Goal: Information Seeking & Learning: Learn about a topic

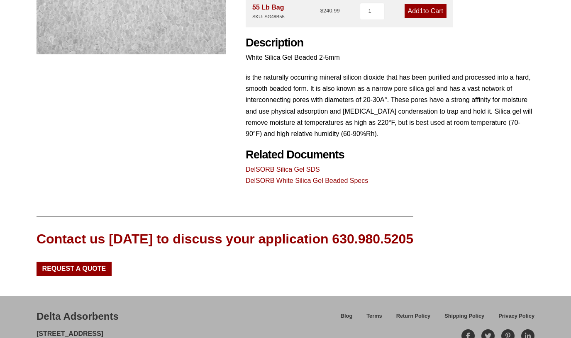
scroll to position [258, 0]
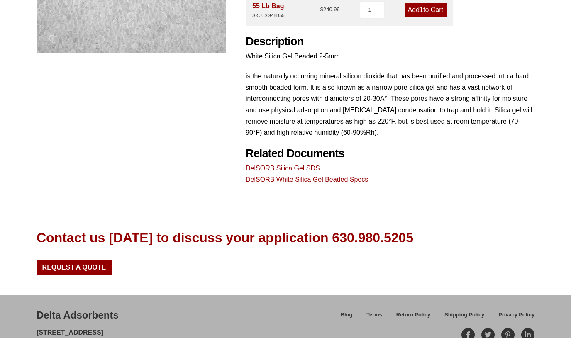
click at [272, 168] on link "DelSORB Silica Gel SDS" at bounding box center [283, 168] width 74 height 7
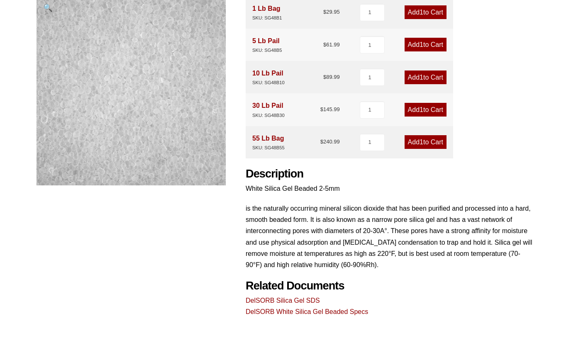
scroll to position [217, 0]
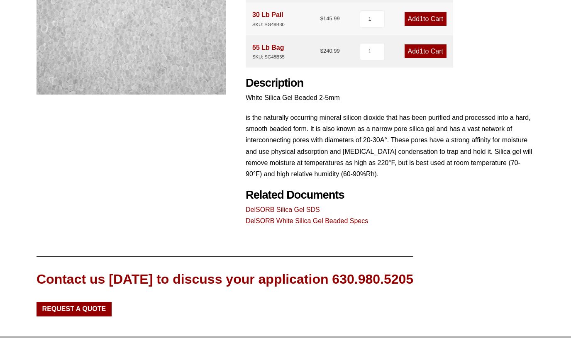
click at [316, 219] on link "DelSORB White Silica Gel Beaded Specs" at bounding box center [307, 220] width 122 height 7
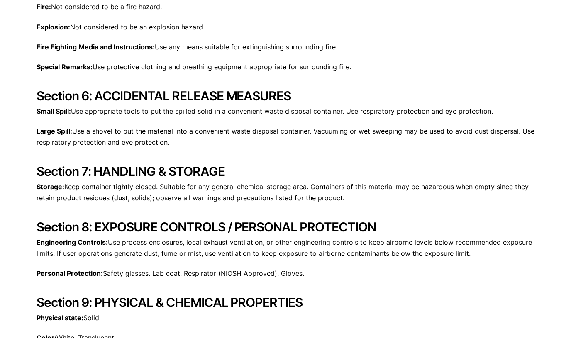
scroll to position [688, 0]
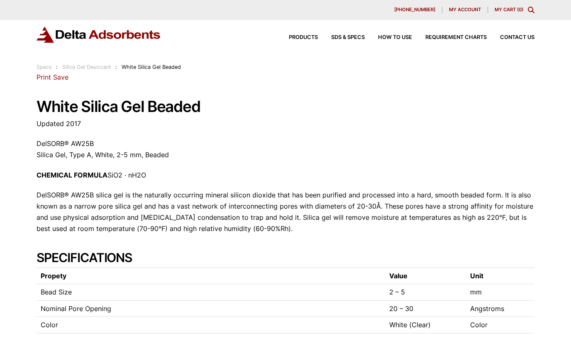
click at [88, 67] on link "Silica Gel Desiccant" at bounding box center [86, 67] width 49 height 6
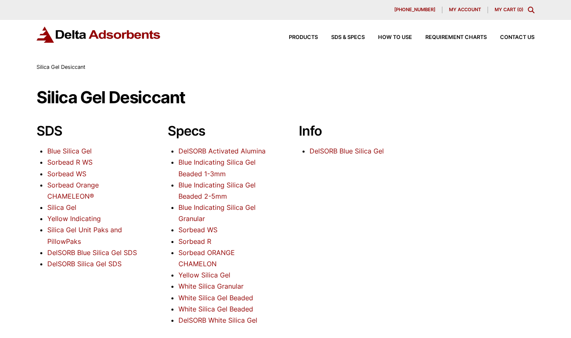
click at [61, 216] on link "Yellow Indicating" at bounding box center [73, 218] width 53 height 8
click at [197, 253] on link "Sorbead ORANGE CHAMELON" at bounding box center [206, 257] width 56 height 19
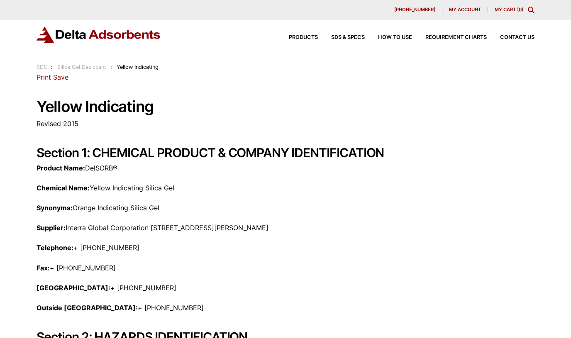
scroll to position [0, 0]
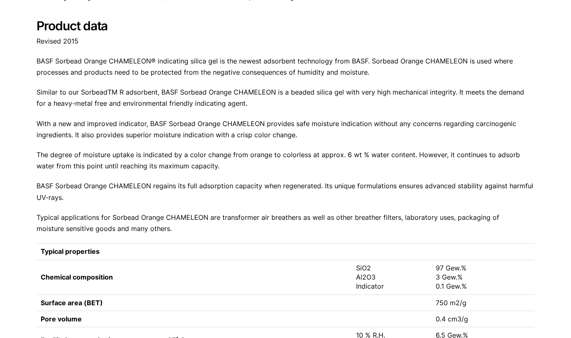
scroll to position [125, 0]
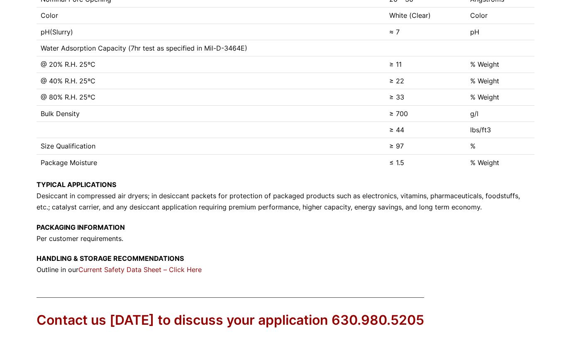
scroll to position [351, 0]
